Goal: Navigation & Orientation: Find specific page/section

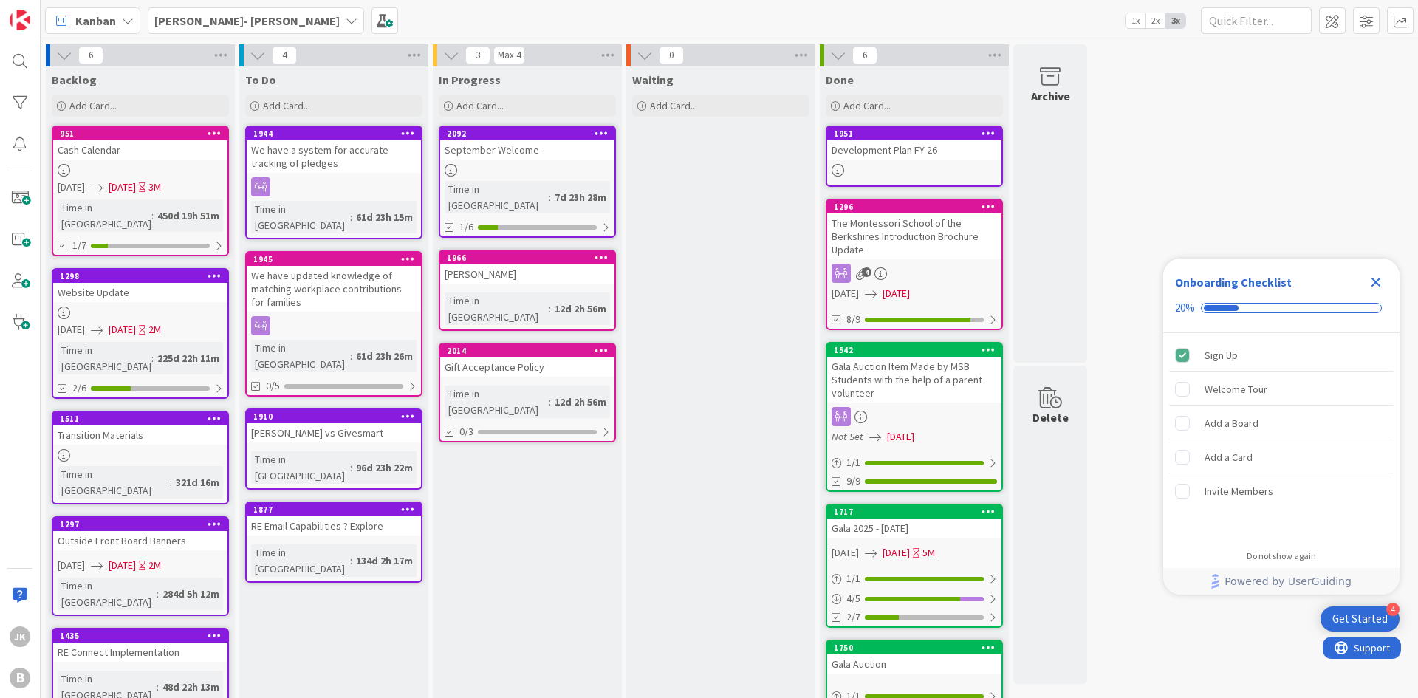
click at [1374, 283] on icon "Close Checklist" at bounding box center [1377, 283] width 10 height 10
drag, startPoint x: 255, startPoint y: 10, endPoint x: 282, endPoint y: 10, distance: 27.3
click at [258, 10] on div "[PERSON_NAME]- [PERSON_NAME]" at bounding box center [256, 20] width 216 height 27
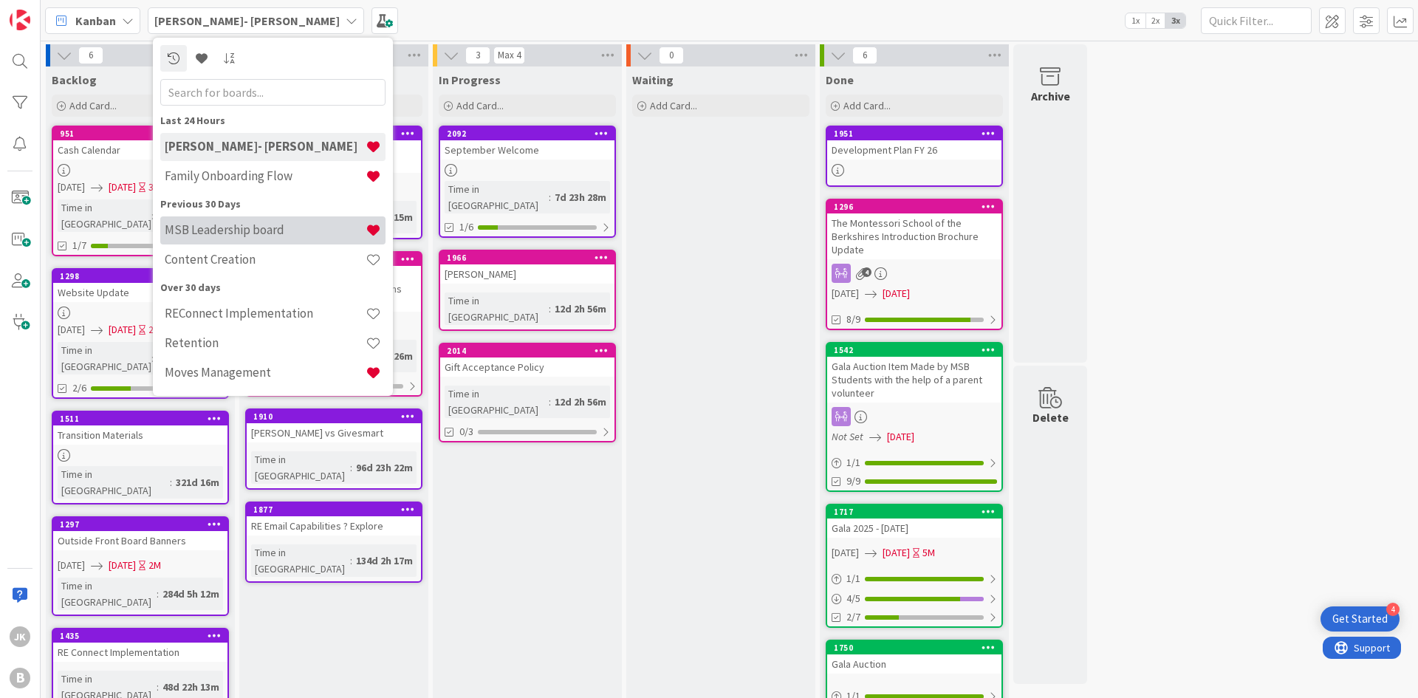
click at [318, 216] on div "MSB Leadership board" at bounding box center [272, 230] width 225 height 28
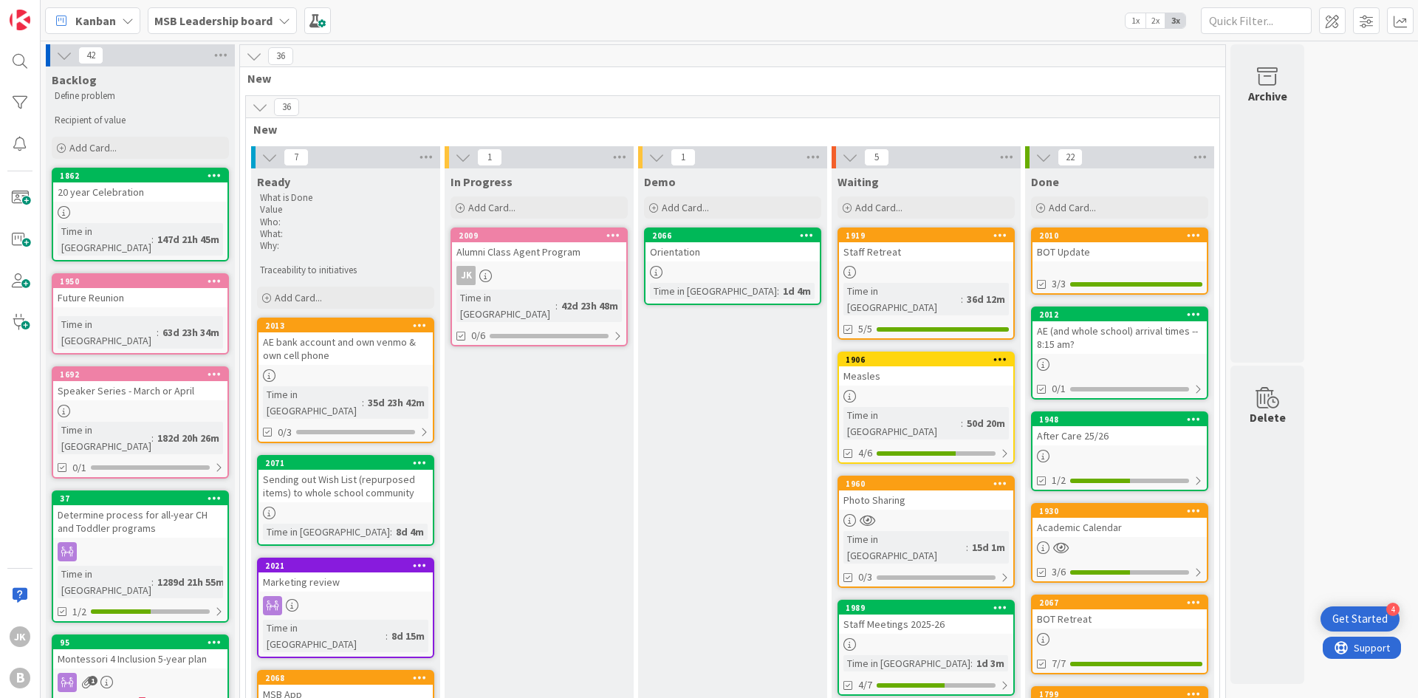
click at [271, 21] on div "MSB Leadership board" at bounding box center [222, 20] width 149 height 27
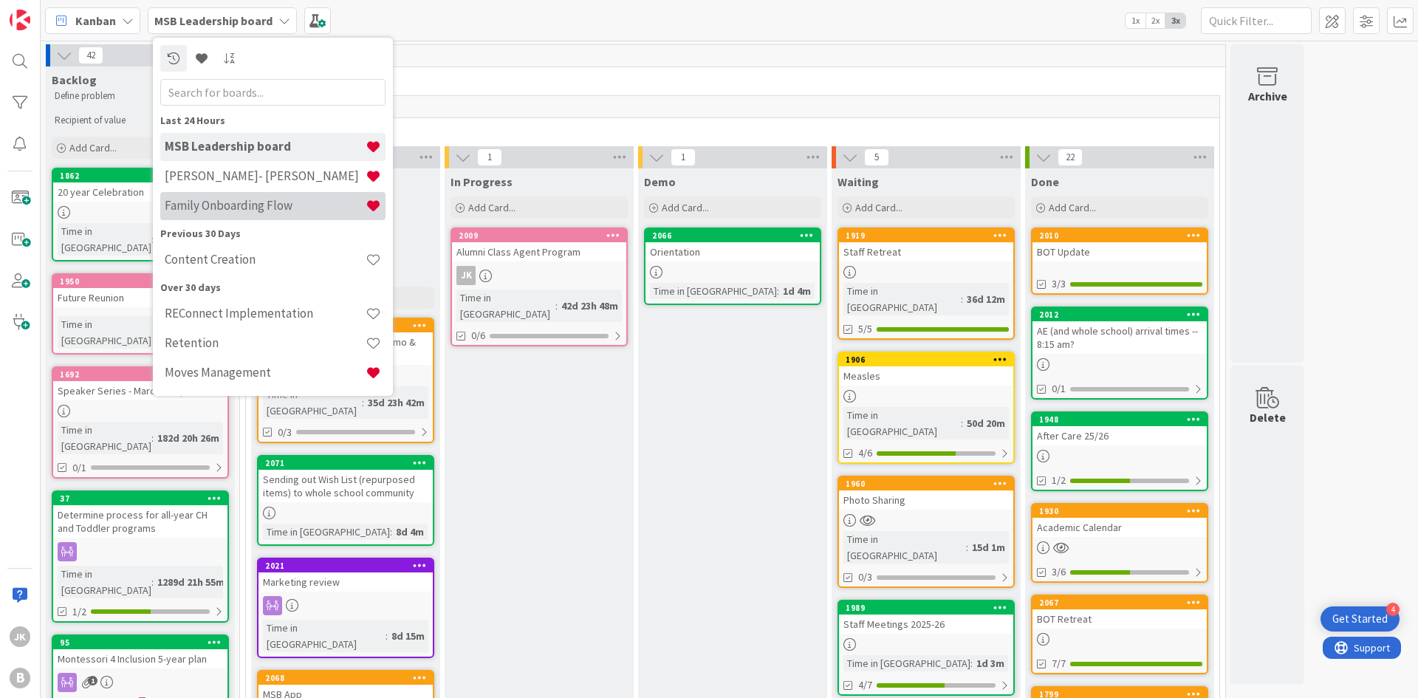
click at [284, 202] on h4 "Family Onboarding Flow" at bounding box center [265, 205] width 201 height 15
